Goal: Task Accomplishment & Management: Use online tool/utility

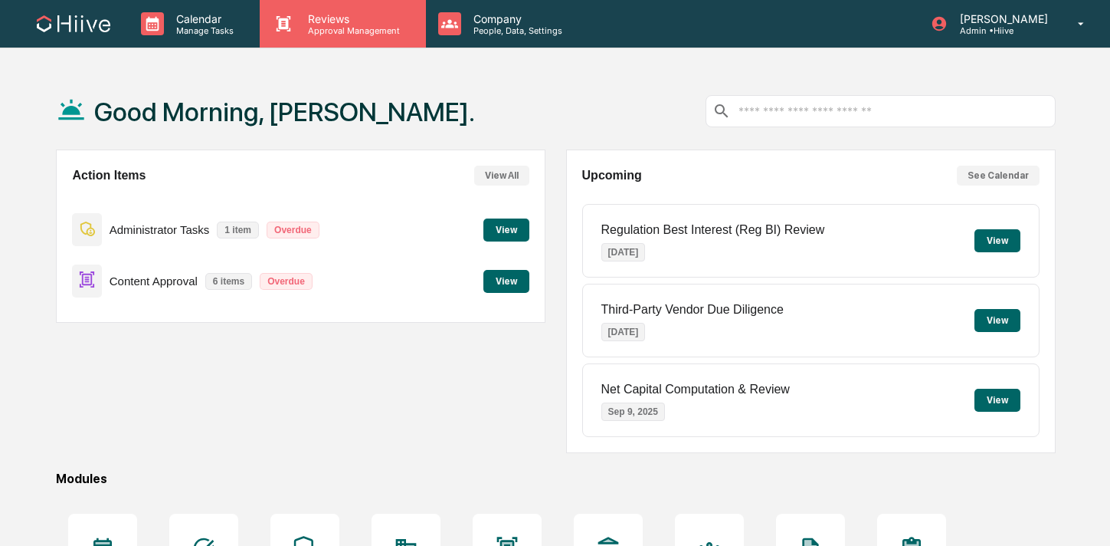
click at [325, 11] on div "Reviews Approval Management" at bounding box center [343, 24] width 166 height 48
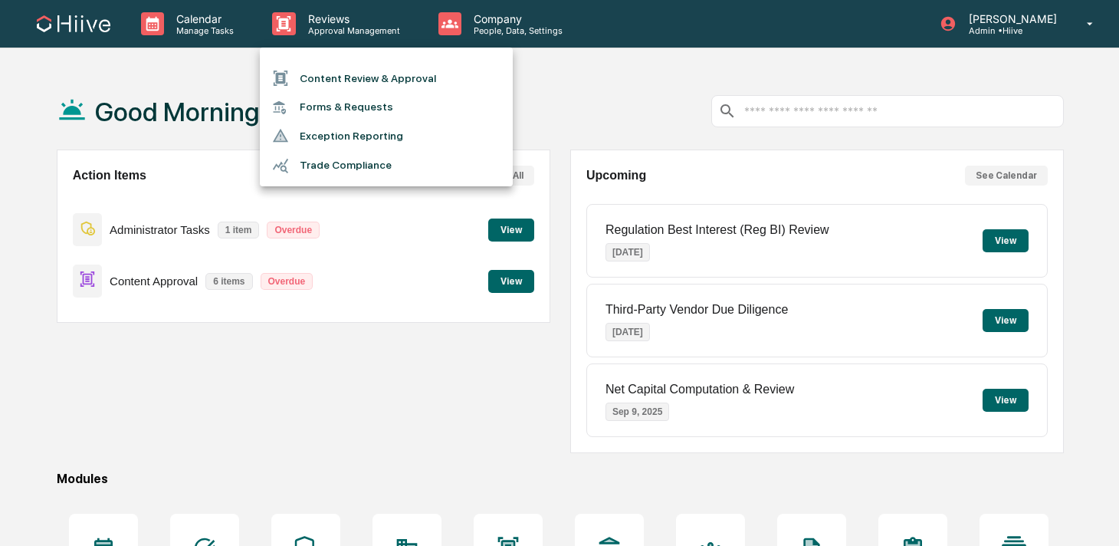
click at [307, 72] on li "Content Review & Approval" at bounding box center [386, 78] width 253 height 29
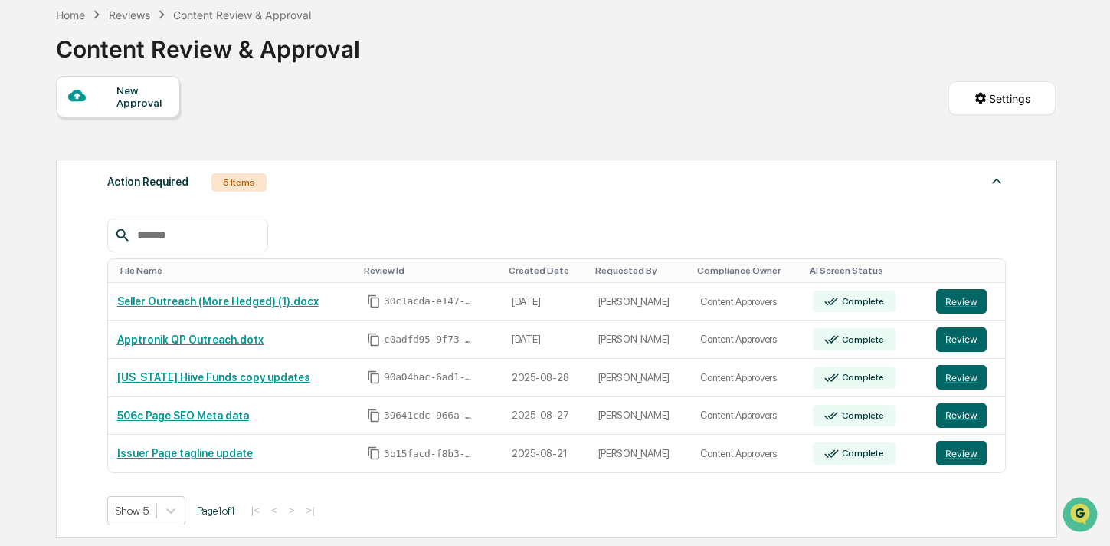
scroll to position [223, 0]
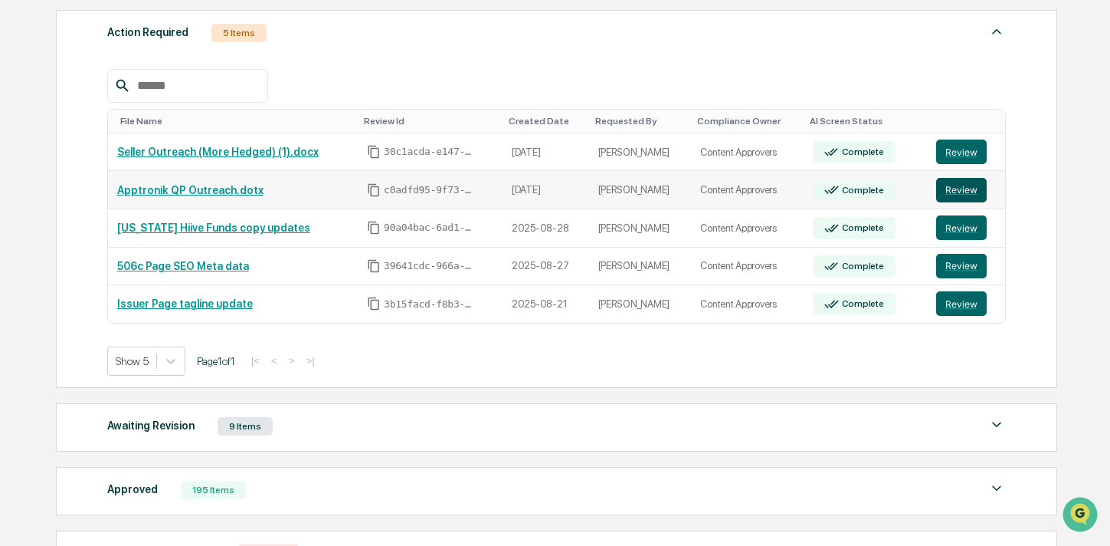
click at [952, 192] on button "Review" at bounding box center [961, 190] width 51 height 25
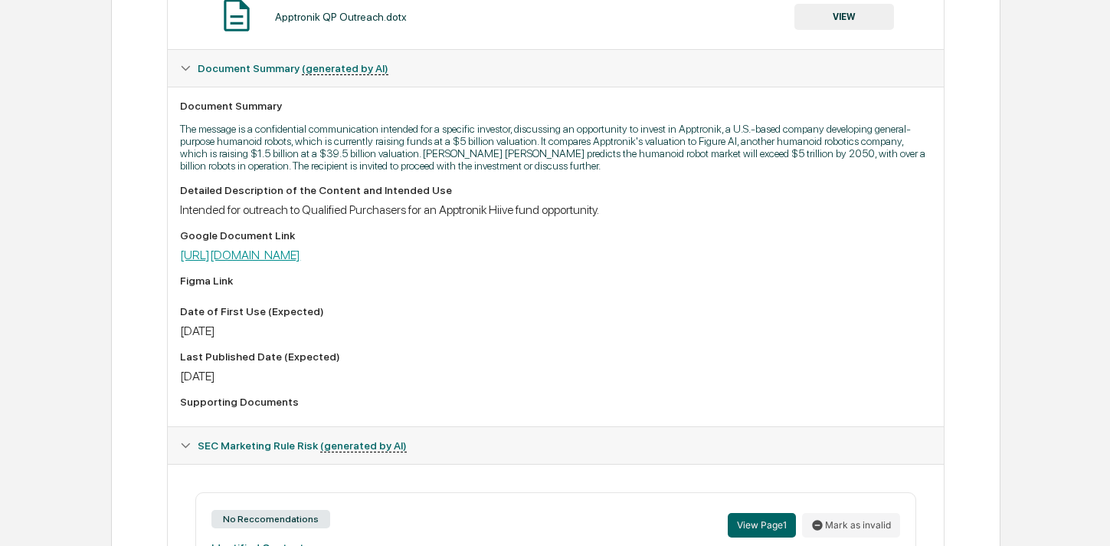
click at [300, 253] on link "[URL][DOMAIN_NAME]" at bounding box center [240, 254] width 120 height 15
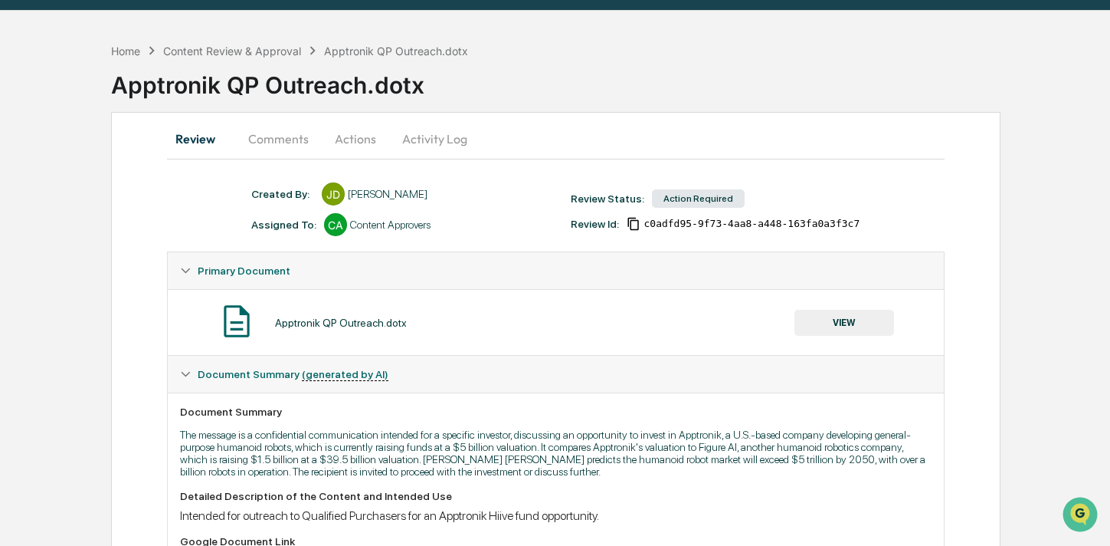
scroll to position [2, 0]
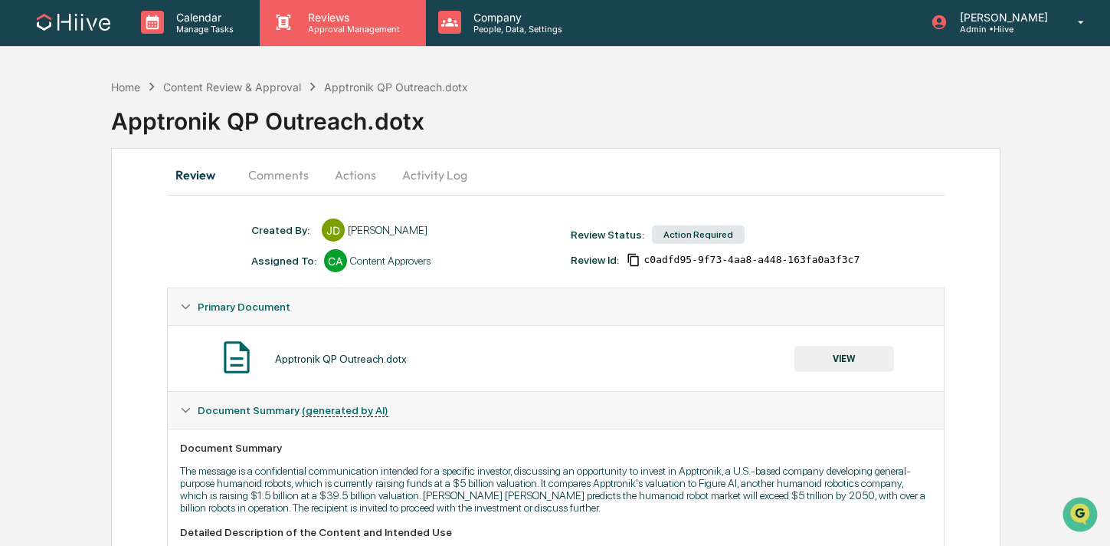
click at [315, 17] on p "Reviews" at bounding box center [352, 17] width 112 height 13
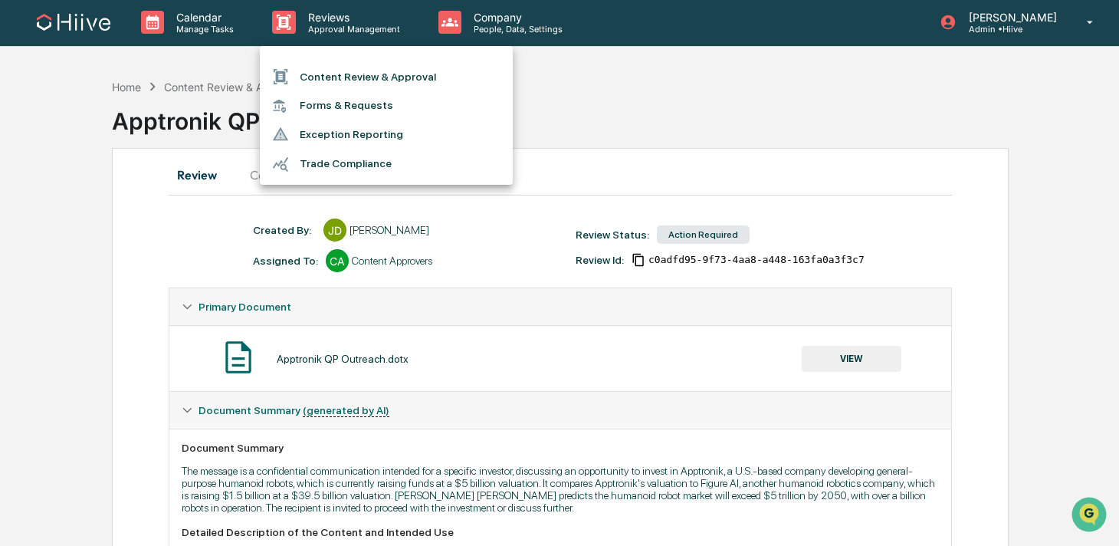
click at [310, 71] on li "Content Review & Approval" at bounding box center [386, 76] width 253 height 29
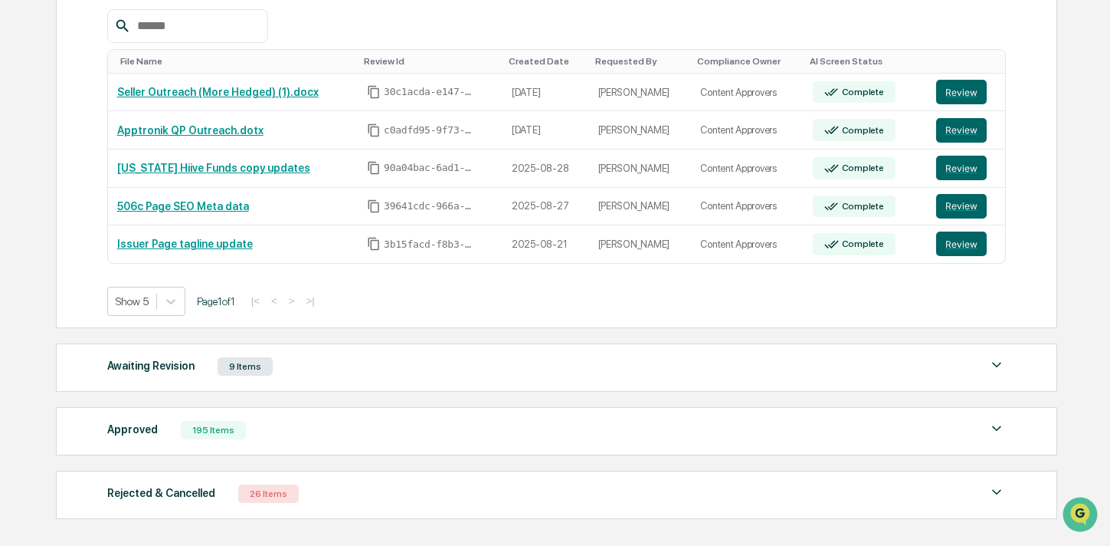
scroll to position [364, 0]
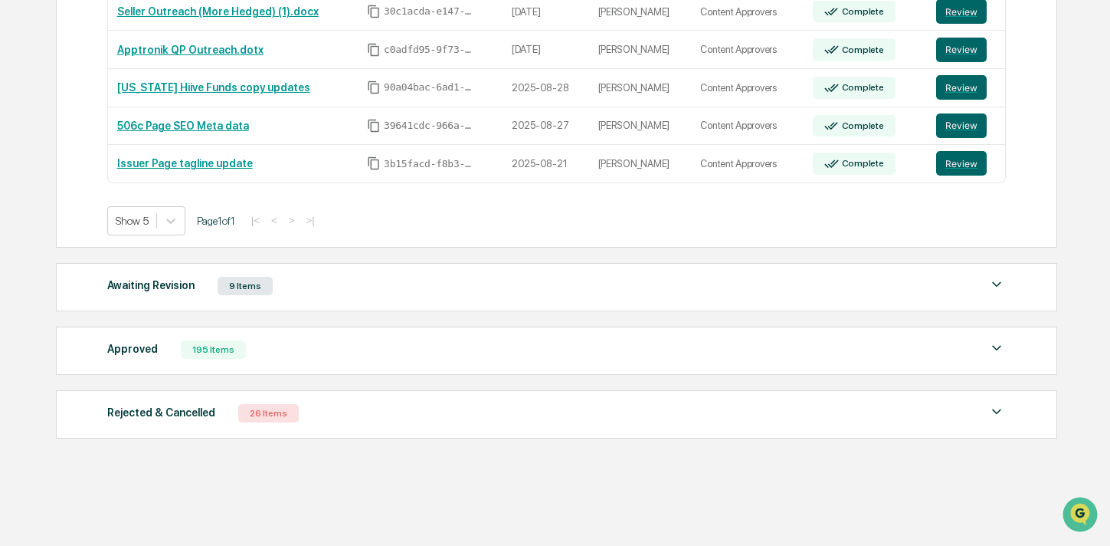
click at [290, 346] on div "Approved 195 Items" at bounding box center [557, 349] width 900 height 21
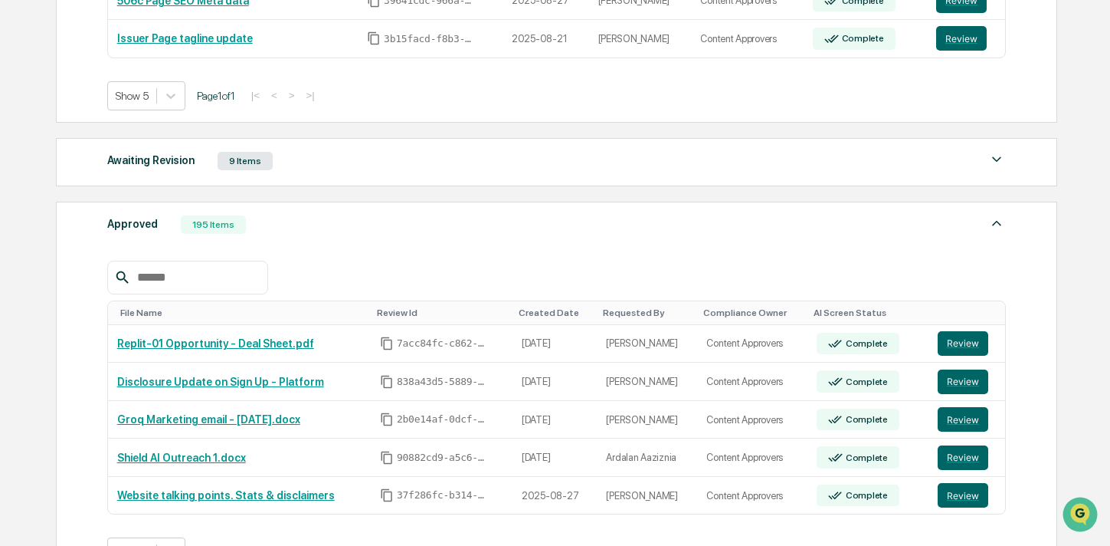
scroll to position [493, 0]
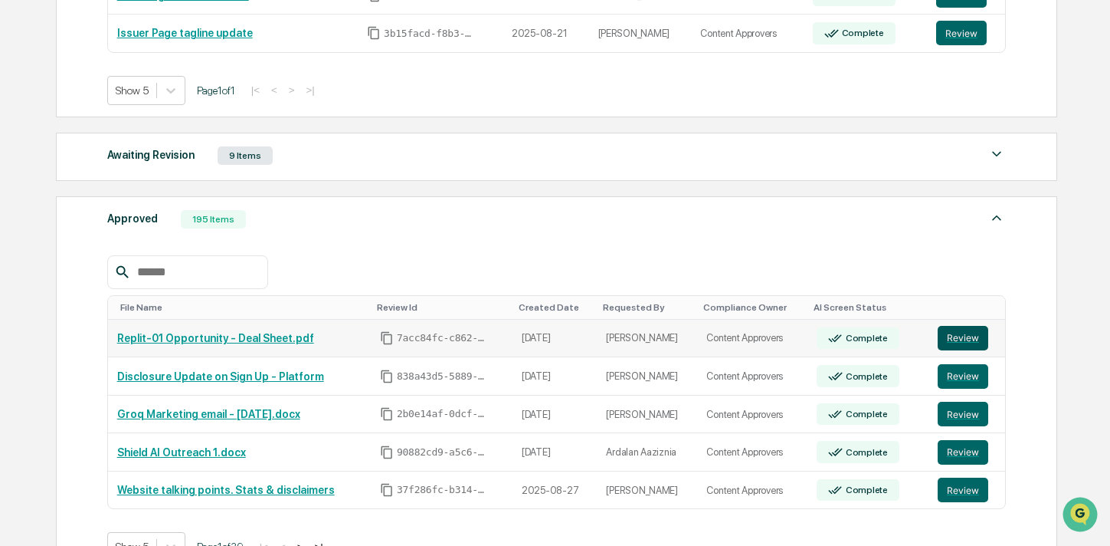
click at [950, 339] on button "Review" at bounding box center [963, 338] width 51 height 25
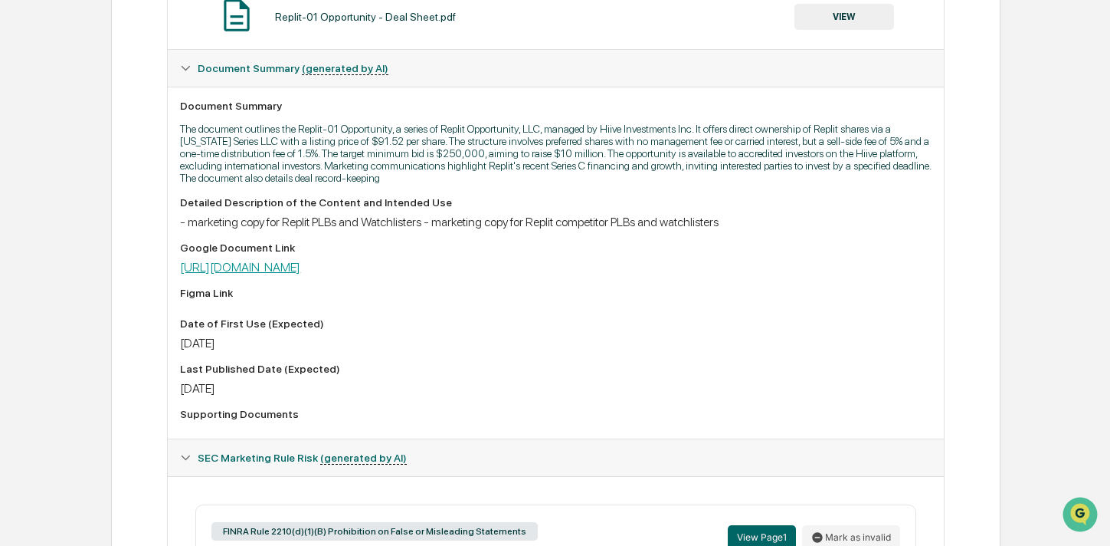
click at [300, 274] on link "https://docs.google.com/document/d/1q2Htt0Qeel6rJ8JHUa009XR8zPCepTm-/edit" at bounding box center [240, 267] width 120 height 15
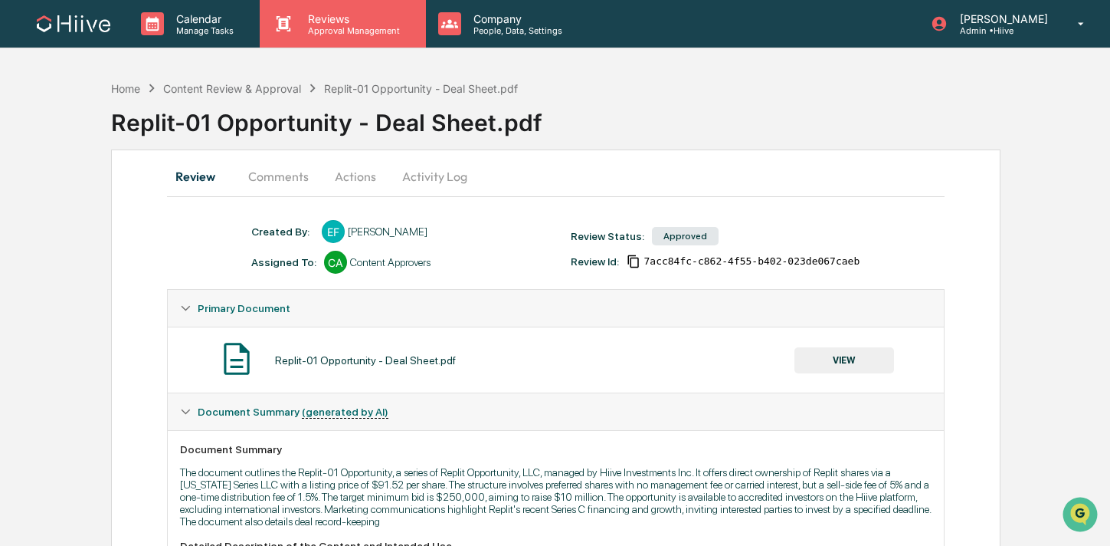
click at [317, 38] on div "Reviews Approval Management" at bounding box center [343, 24] width 166 height 48
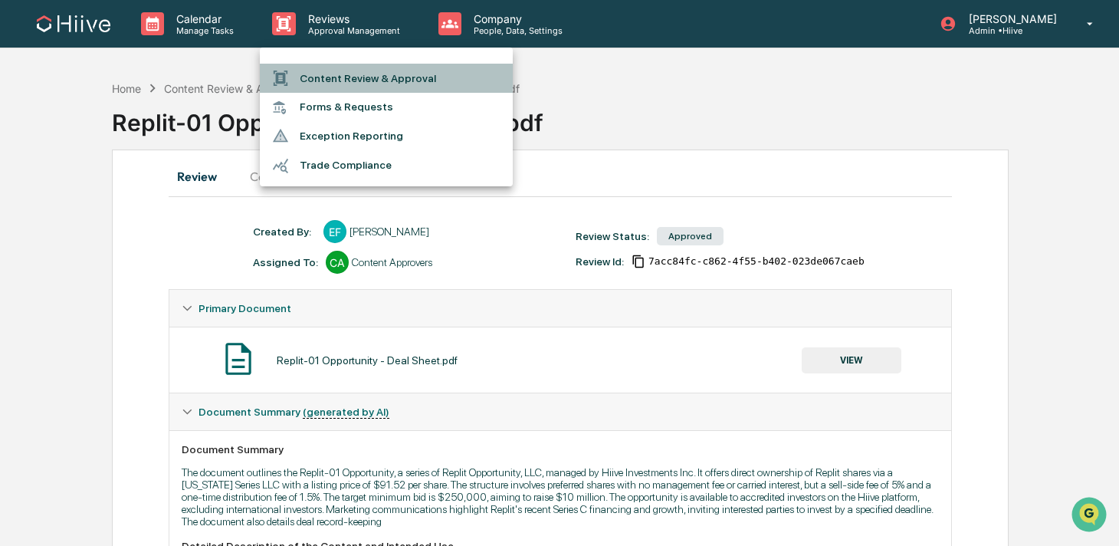
click at [317, 72] on li "Content Review & Approval" at bounding box center [386, 78] width 253 height 29
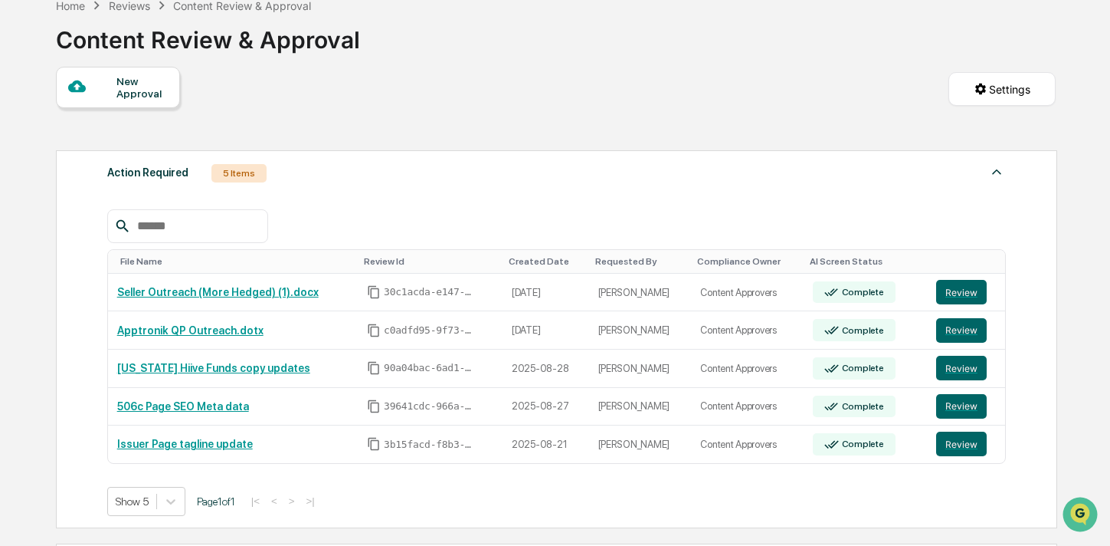
scroll to position [115, 0]
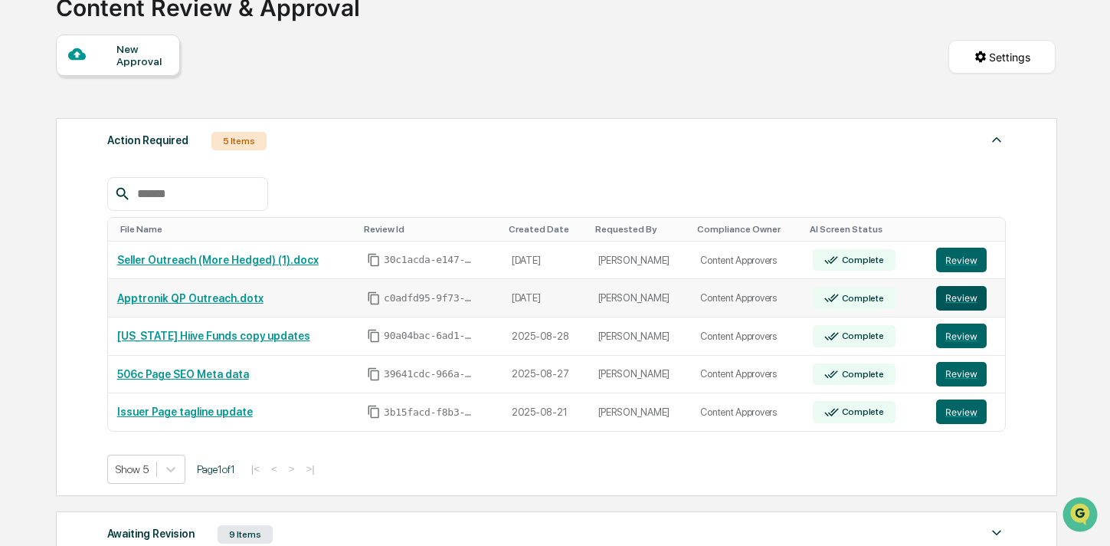
click at [965, 303] on button "Review" at bounding box center [961, 298] width 51 height 25
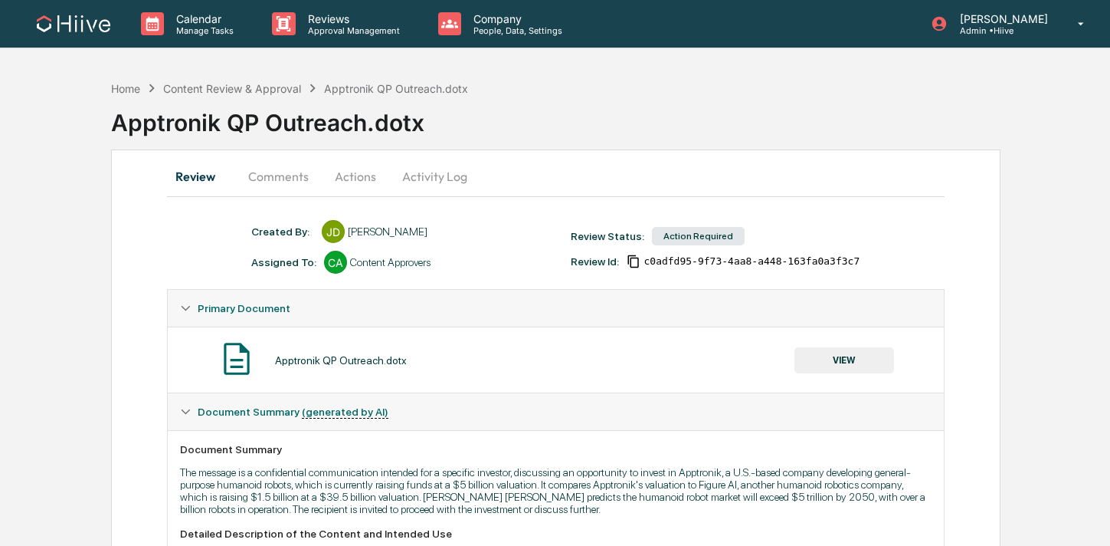
click at [428, 180] on button "Activity Log" at bounding box center [435, 176] width 90 height 37
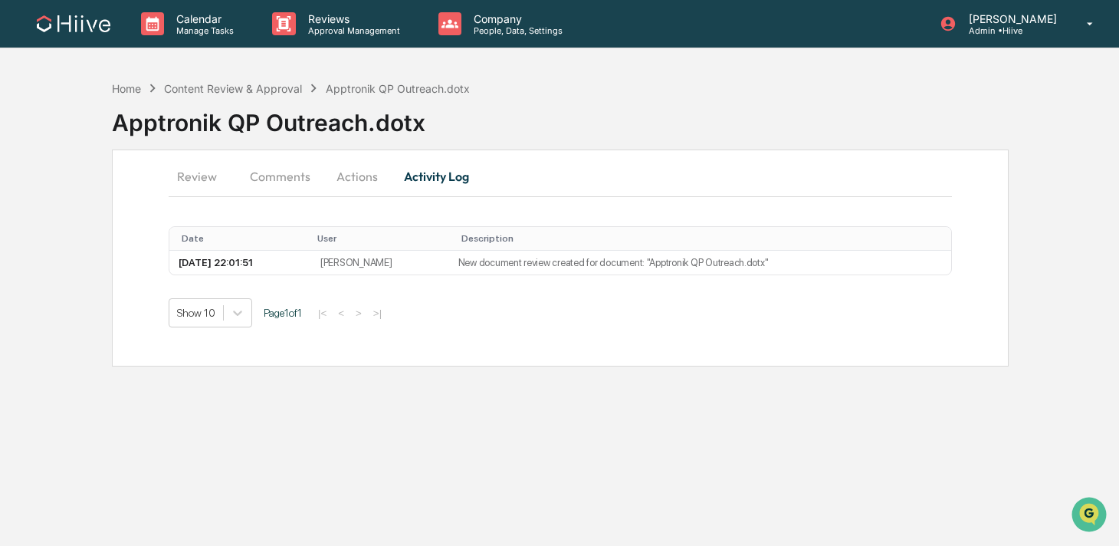
click at [364, 179] on button "Actions" at bounding box center [357, 176] width 69 height 37
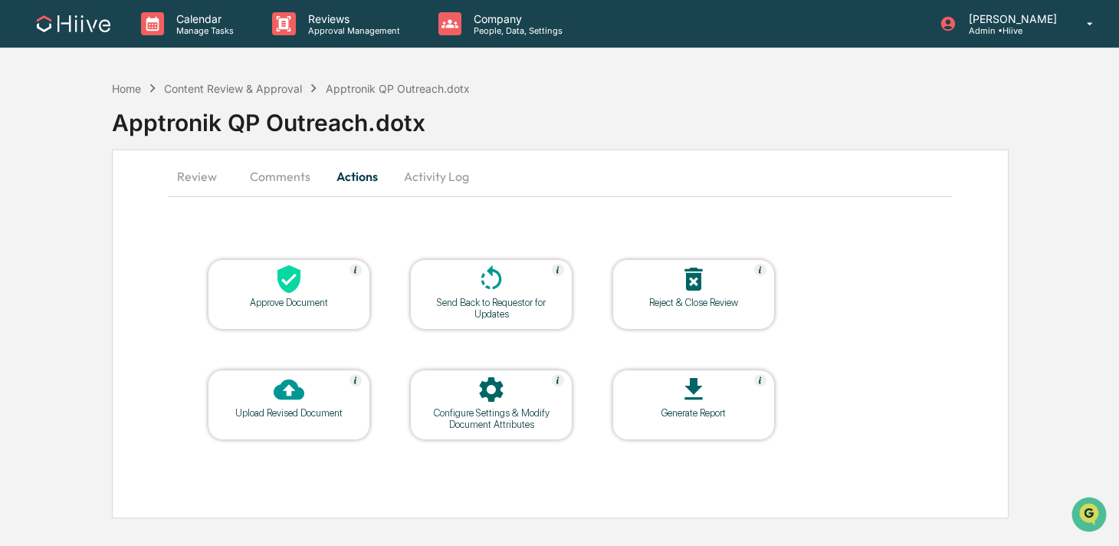
click at [504, 293] on icon at bounding box center [491, 279] width 31 height 31
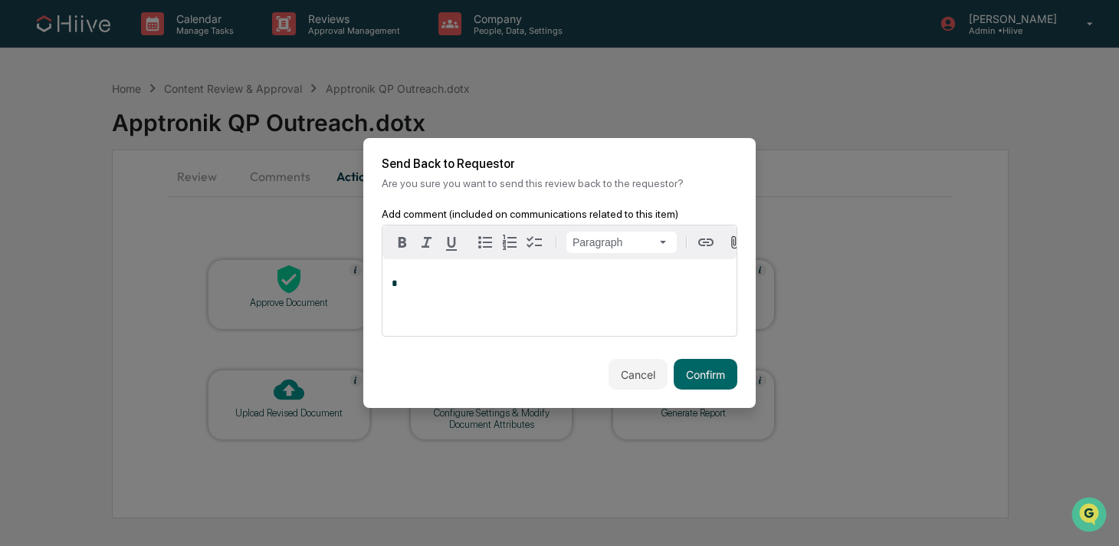
click at [500, 316] on div "*" at bounding box center [559, 297] width 354 height 77
click at [716, 375] on button "Confirm" at bounding box center [706, 374] width 64 height 31
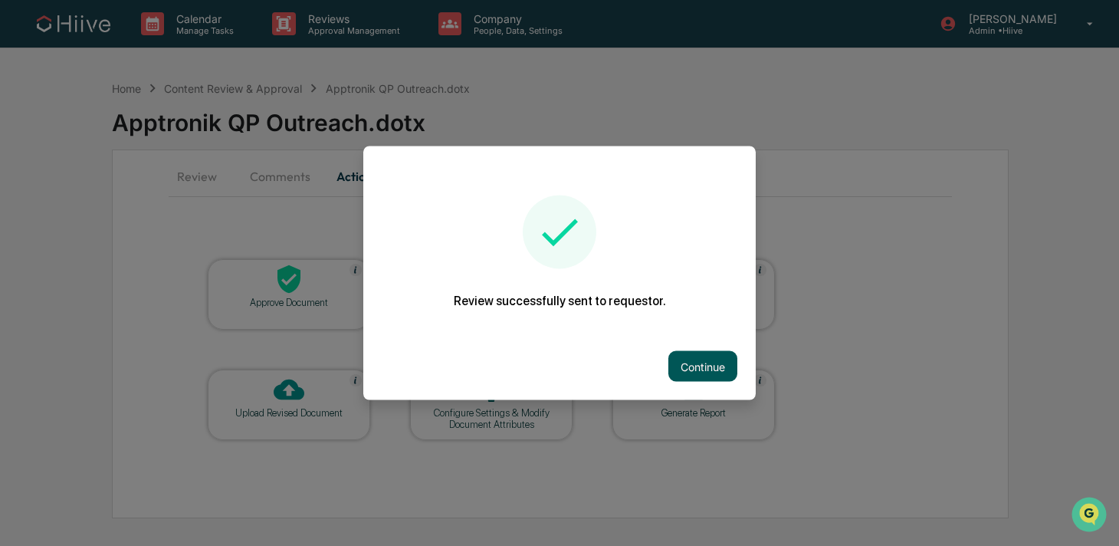
click at [704, 365] on button "Continue" at bounding box center [702, 366] width 69 height 31
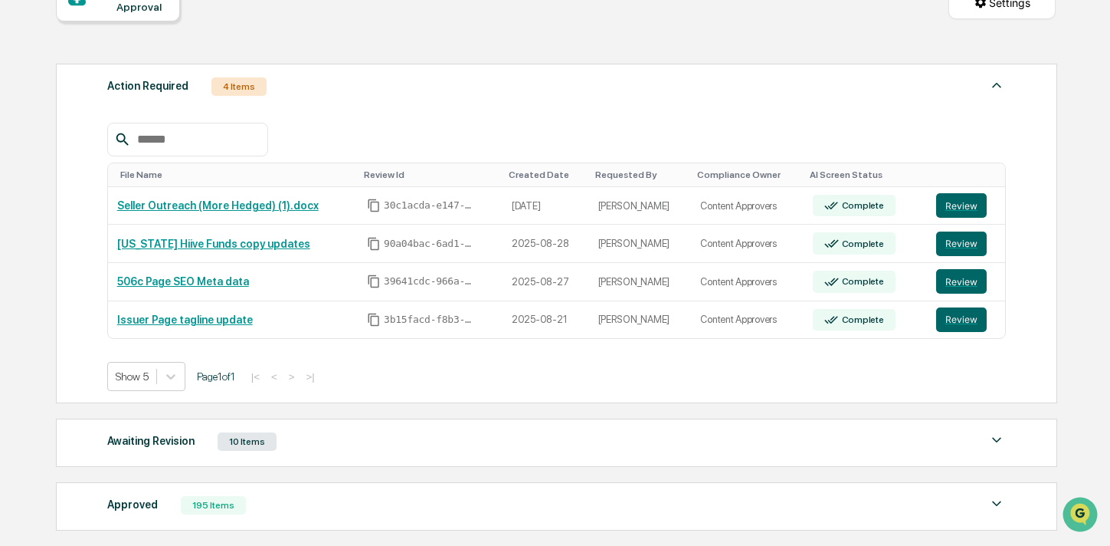
scroll to position [174, 0]
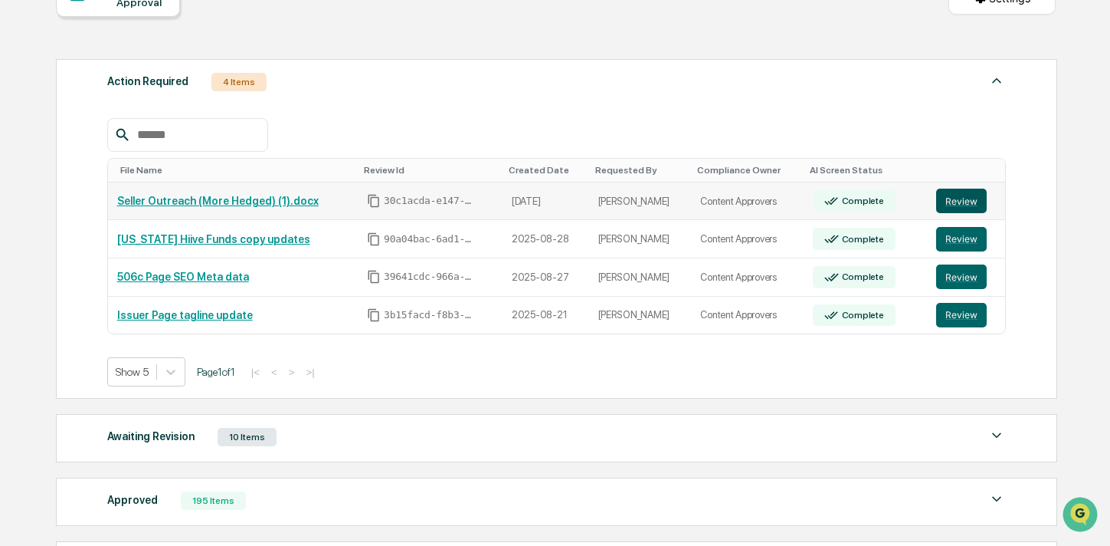
click at [973, 212] on button "Review" at bounding box center [961, 200] width 51 height 25
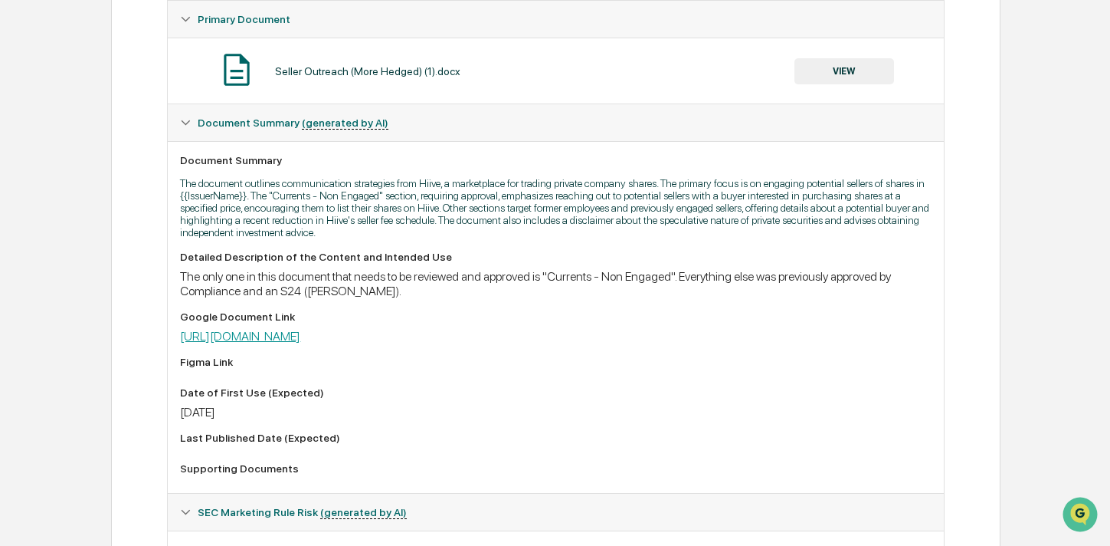
click at [300, 341] on link "[URL][DOMAIN_NAME]" at bounding box center [240, 336] width 120 height 15
